Goal: Register for event/course

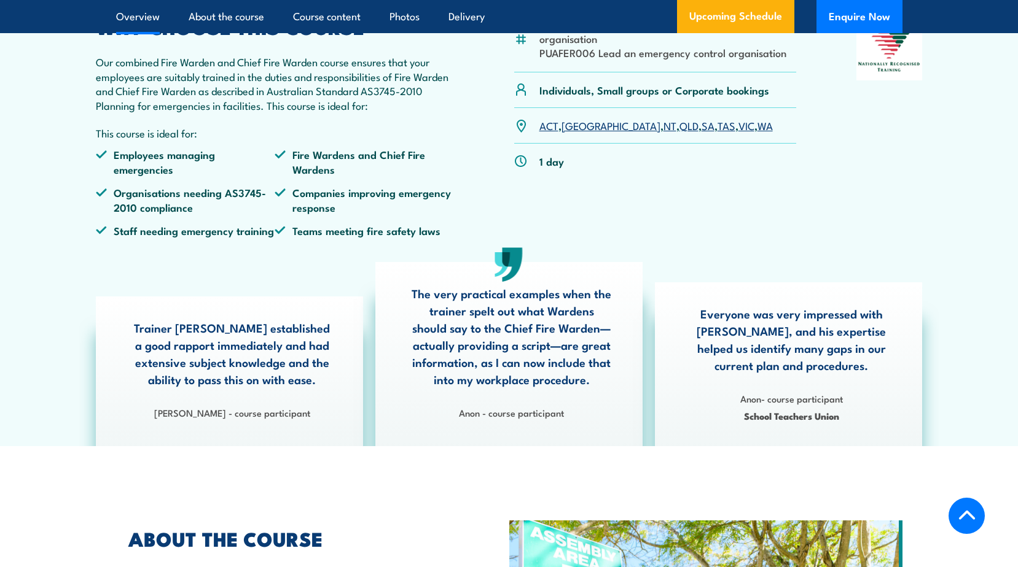
scroll to position [430, 0]
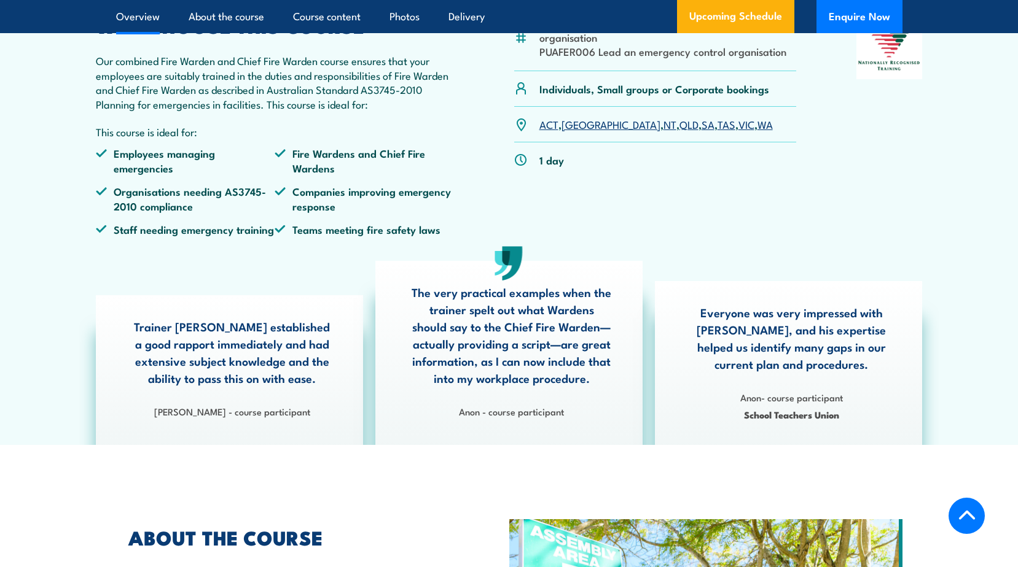
click at [578, 131] on link "[GEOGRAPHIC_DATA]" at bounding box center [610, 124] width 99 height 15
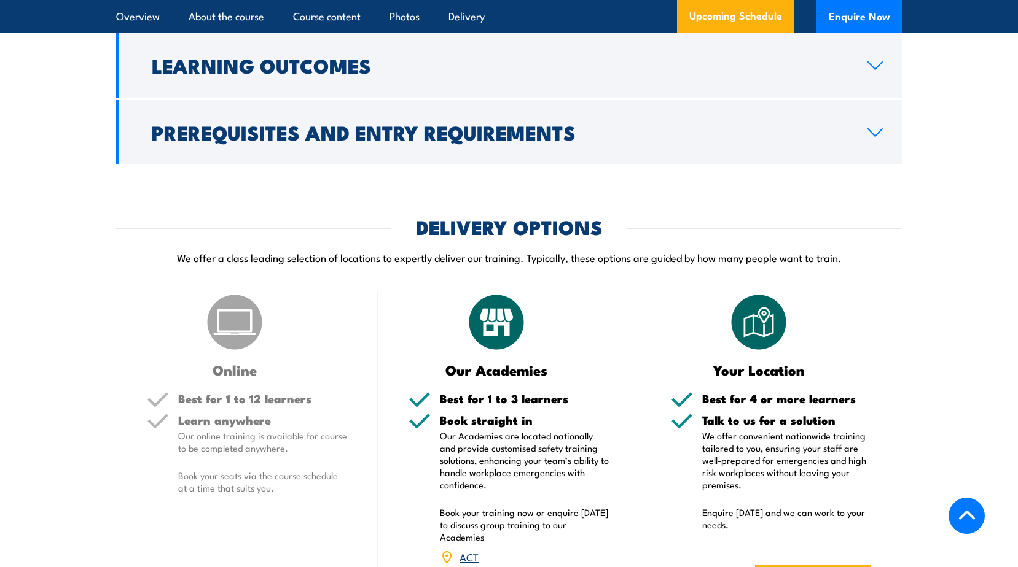
scroll to position [1438, 0]
